Goal: Find contact information: Obtain details needed to contact an individual or organization

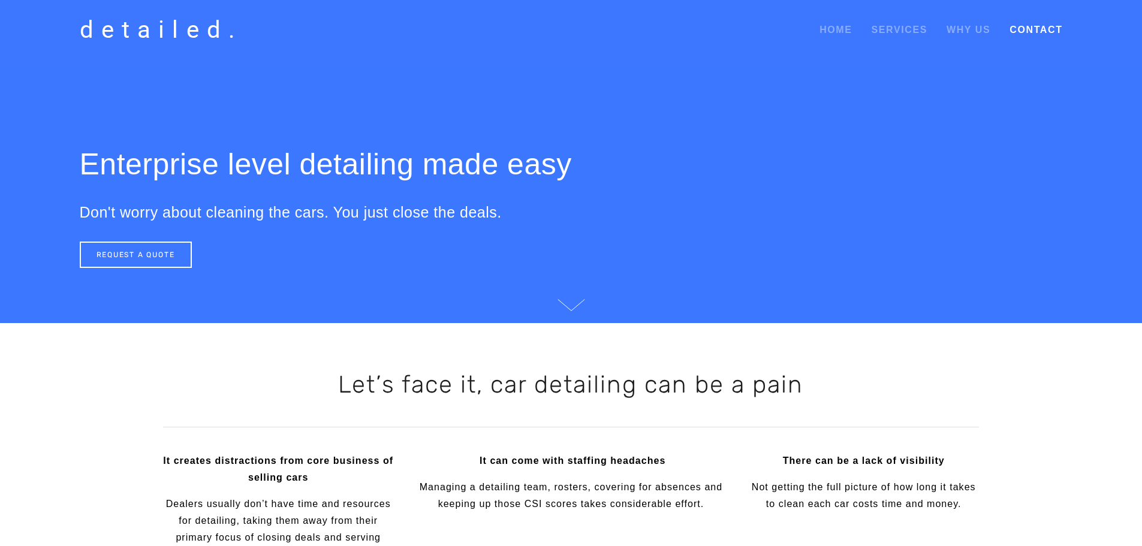
click at [1046, 28] on link "Contact" at bounding box center [1035, 30] width 53 height 22
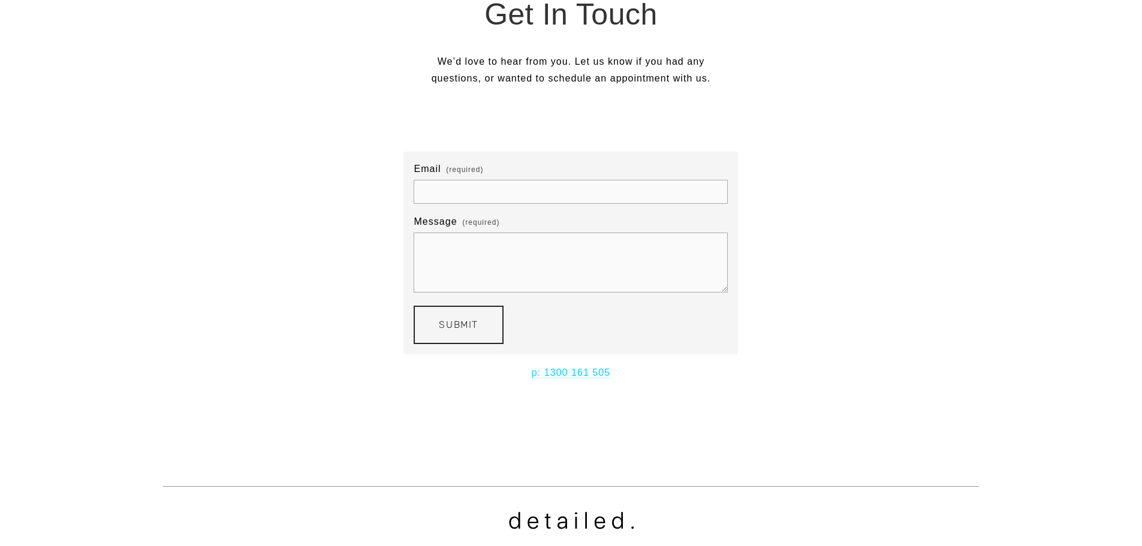
scroll to position [232, 0]
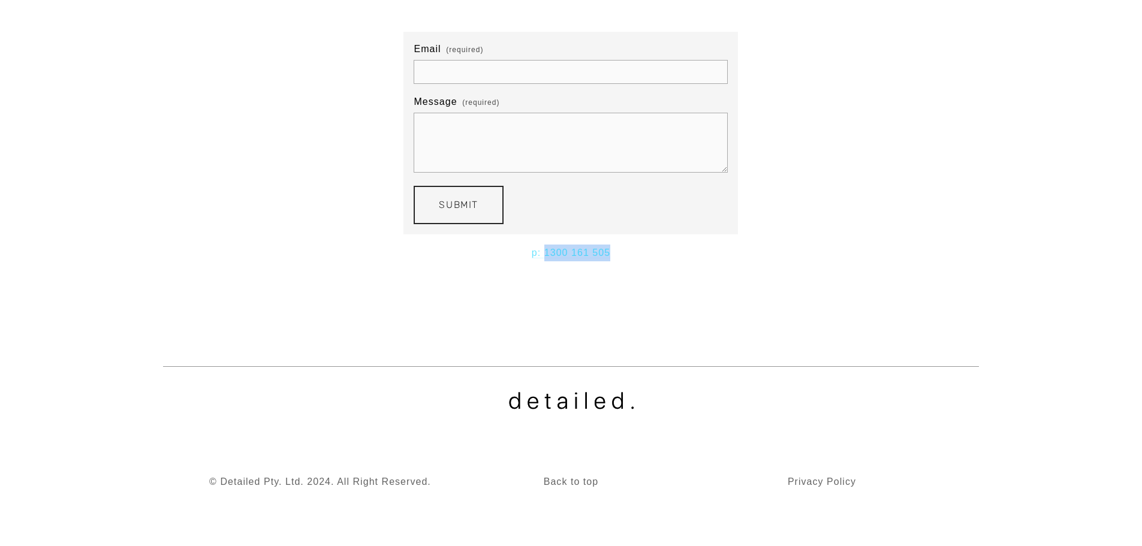
drag, startPoint x: 625, startPoint y: 252, endPoint x: 544, endPoint y: 251, distance: 80.3
click at [544, 251] on p "p: 1300 161 505" at bounding box center [570, 253] width 473 height 17
copy link "1300 161 505"
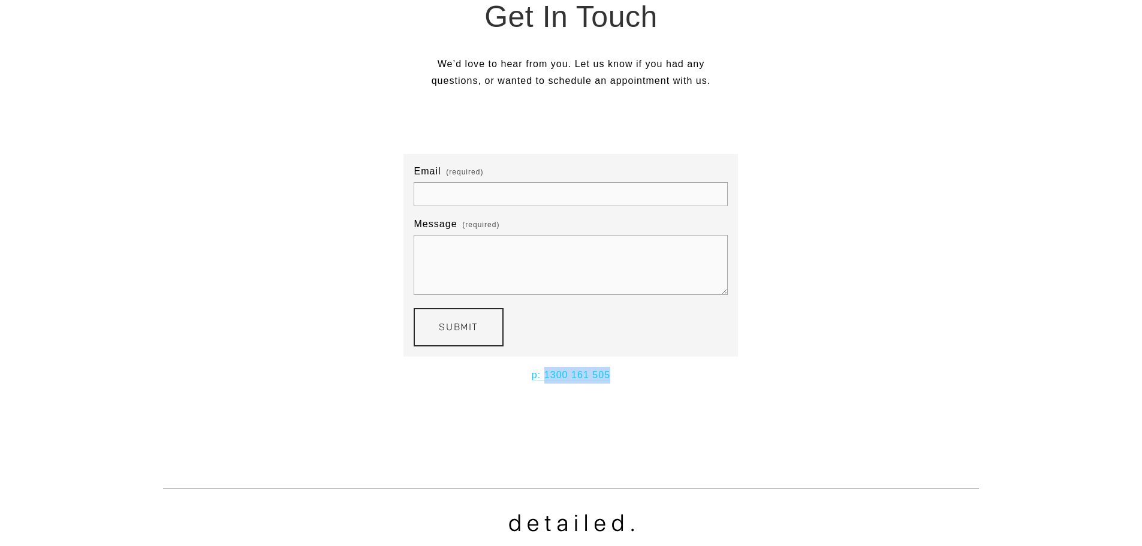
scroll to position [0, 0]
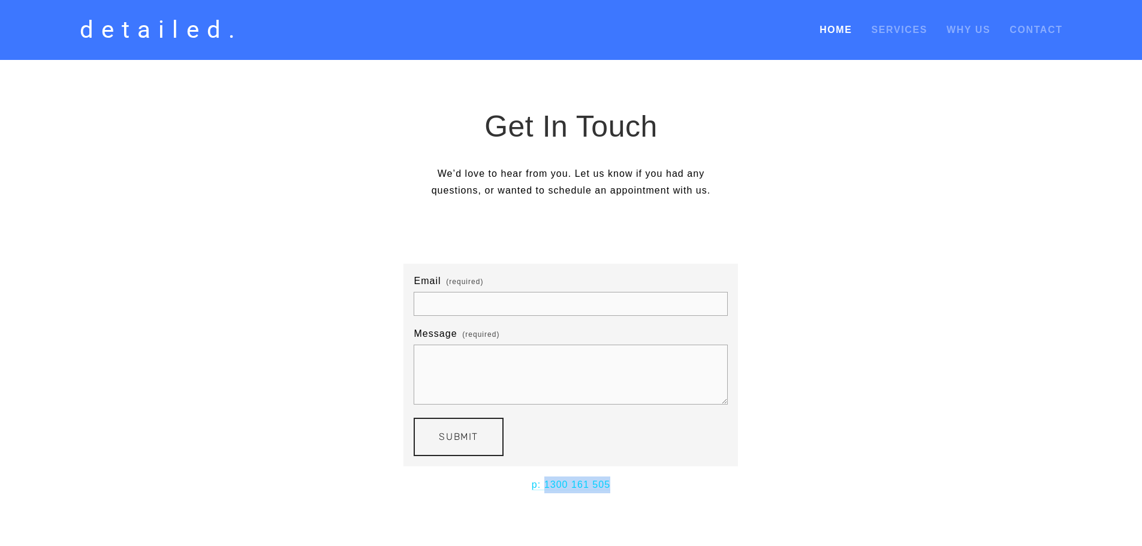
click at [837, 29] on link "Home" at bounding box center [835, 30] width 32 height 22
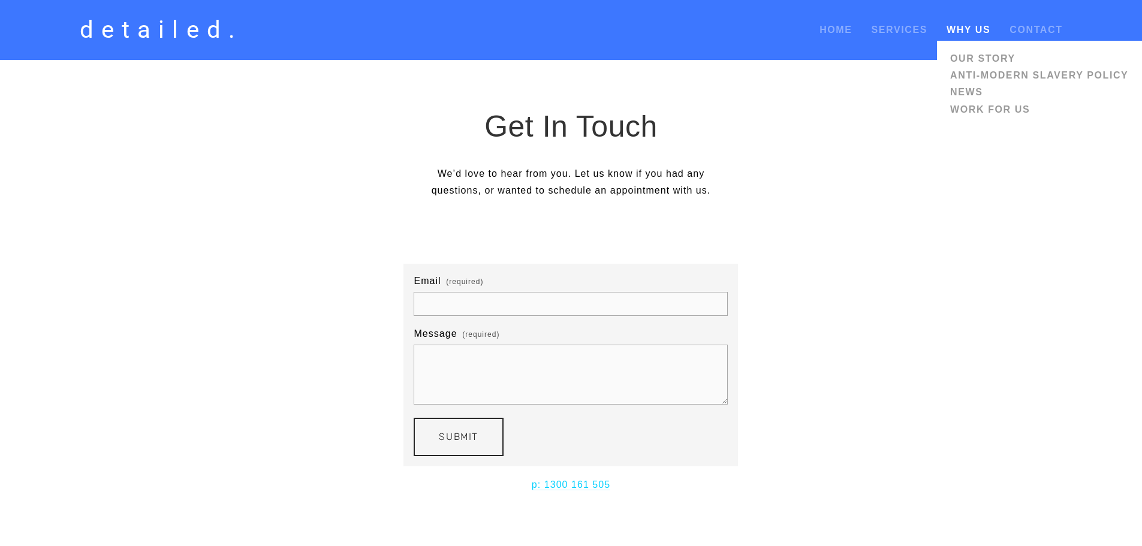
click at [979, 30] on link "Why Us" at bounding box center [968, 30] width 44 height 10
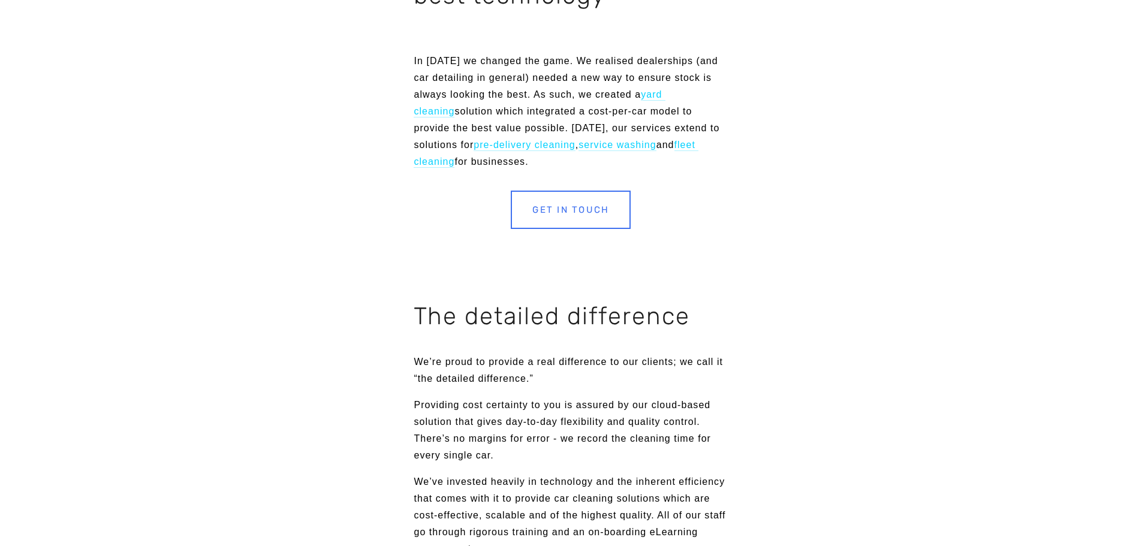
scroll to position [899, 0]
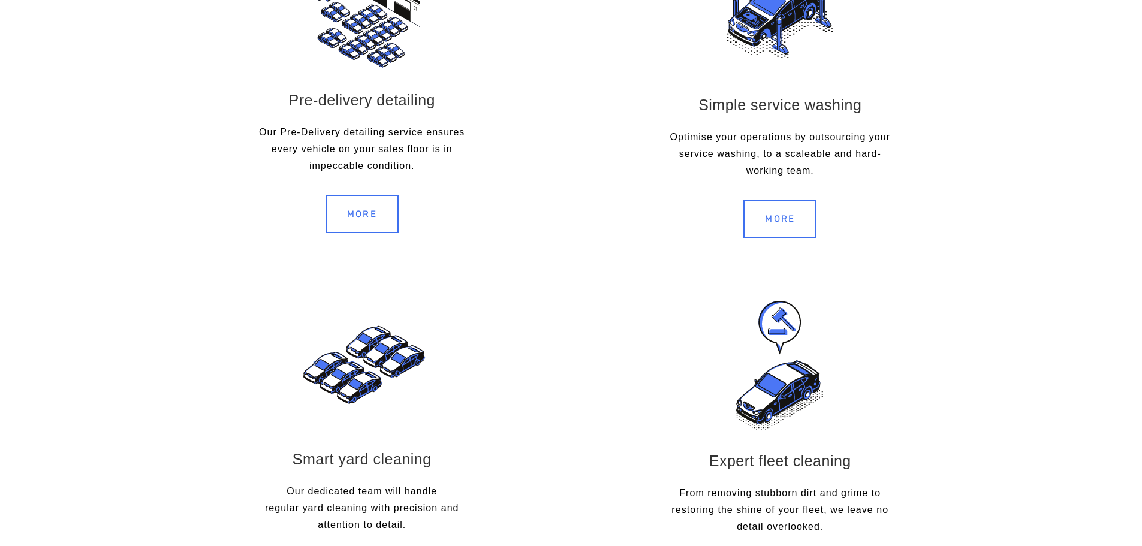
scroll to position [1379, 0]
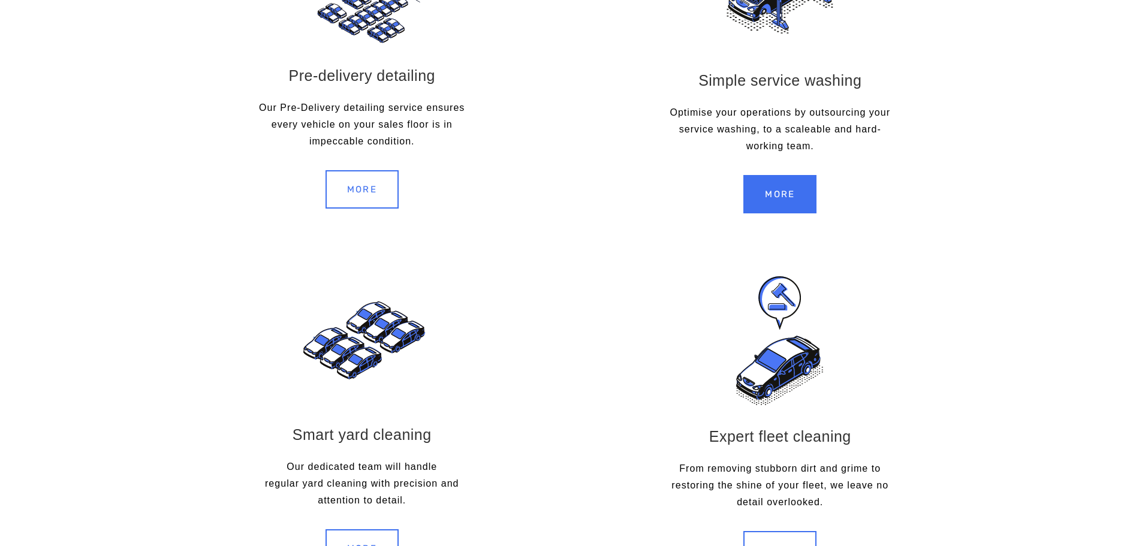
click at [765, 191] on link "MORE" at bounding box center [779, 194] width 73 height 38
